Goal: Task Accomplishment & Management: Complete application form

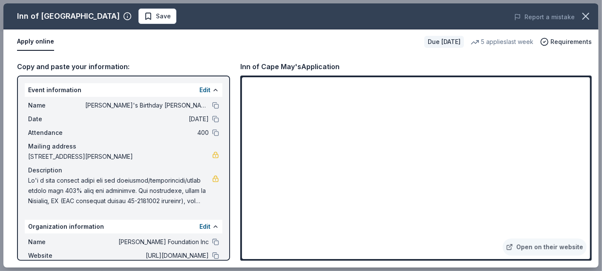
scroll to position [58, 0]
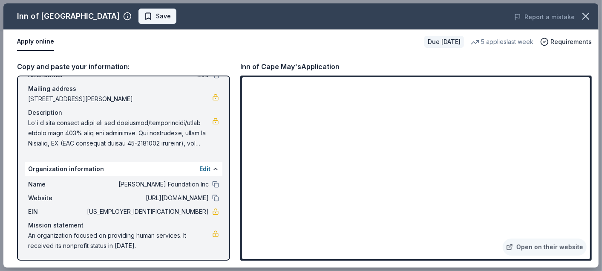
click at [156, 14] on span "Save" at bounding box center [163, 16] width 15 height 10
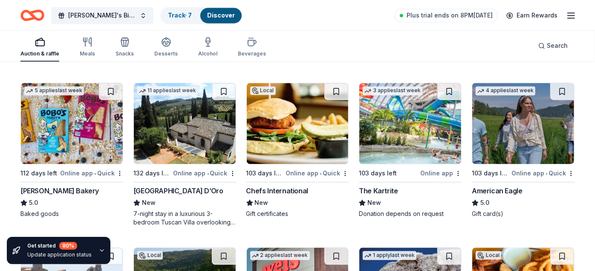
scroll to position [1062, 0]
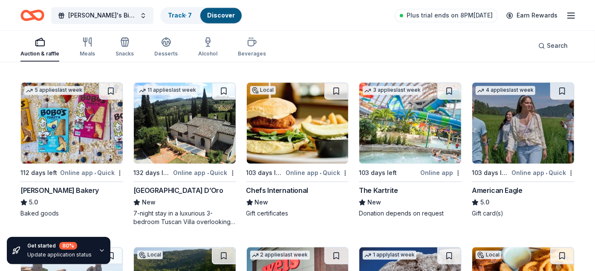
click at [275, 187] on div "Chefs International" at bounding box center [277, 190] width 62 height 10
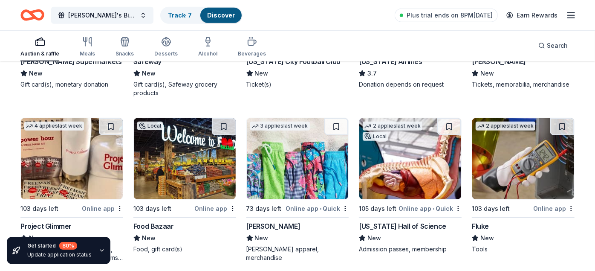
scroll to position [4512, 0]
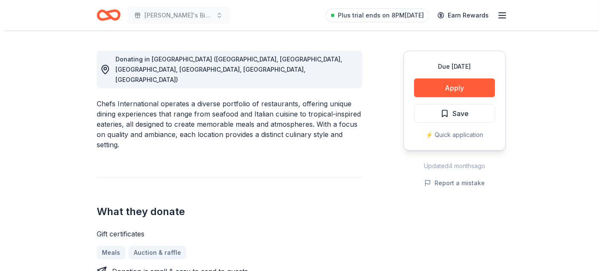
scroll to position [230, 0]
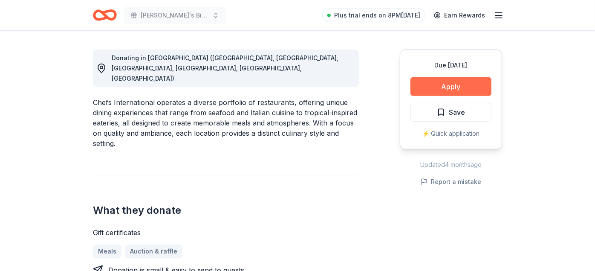
click at [463, 80] on button "Apply" at bounding box center [451, 86] width 81 height 19
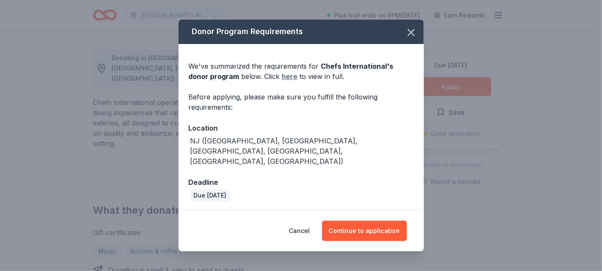
click at [282, 81] on link "here" at bounding box center [290, 76] width 16 height 10
click at [377, 226] on button "Continue to application" at bounding box center [364, 230] width 85 height 20
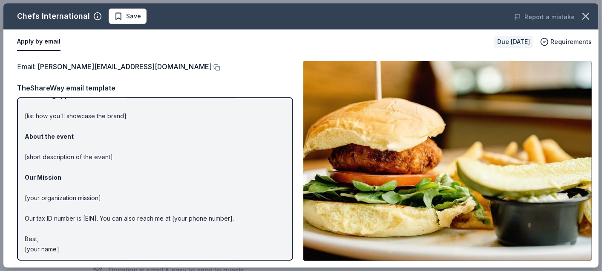
scroll to position [0, 0]
